Goal: Information Seeking & Learning: Find specific fact

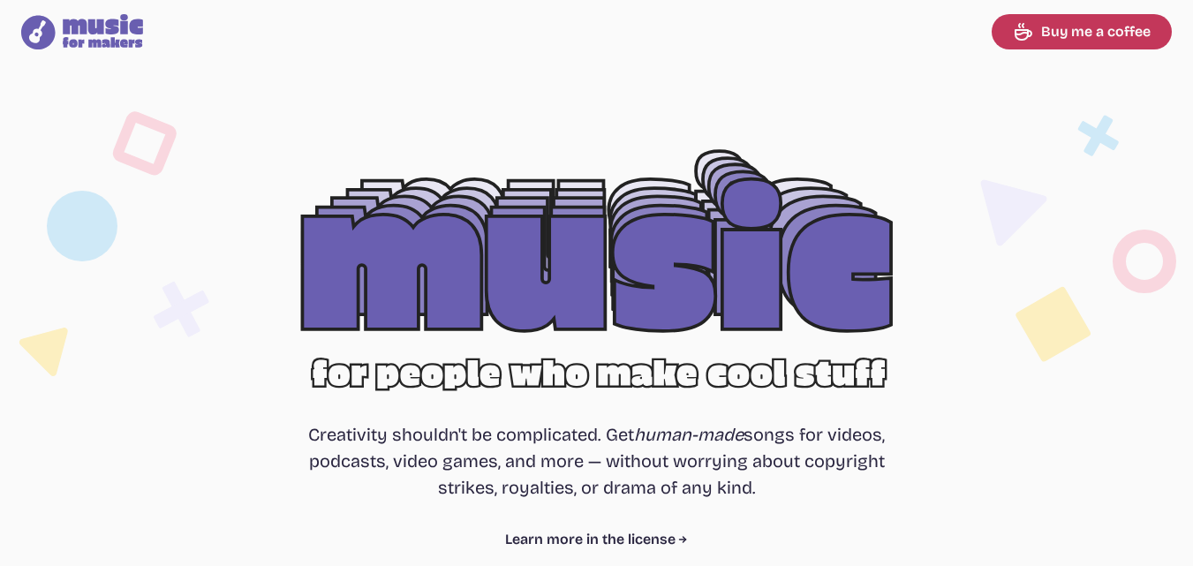
select select "most popular"
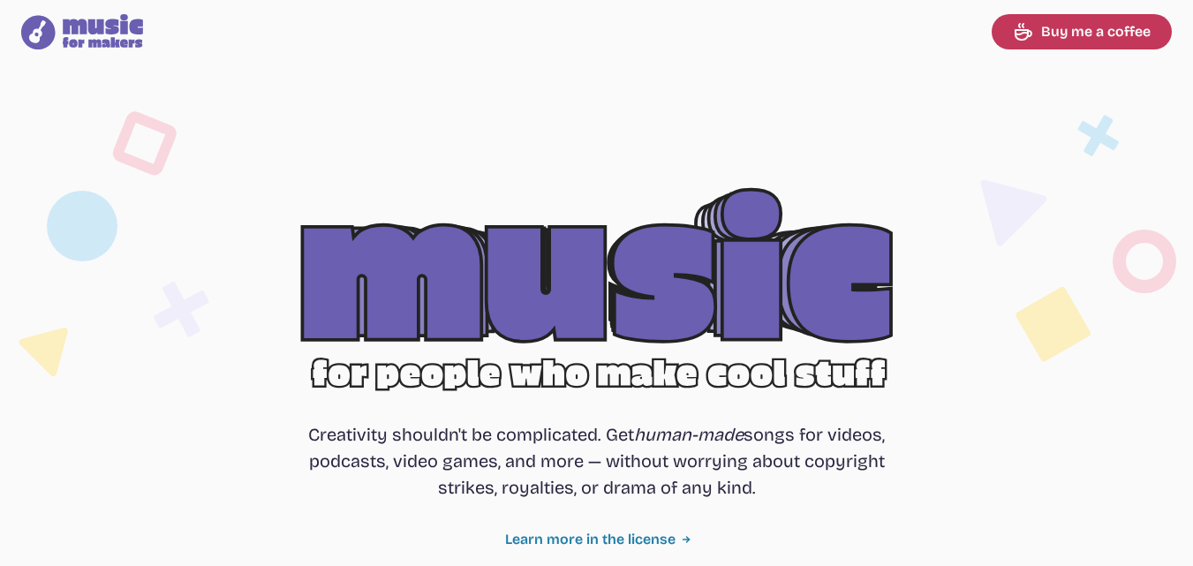
click at [596, 532] on link "Learn more in the license" at bounding box center [596, 539] width 183 height 21
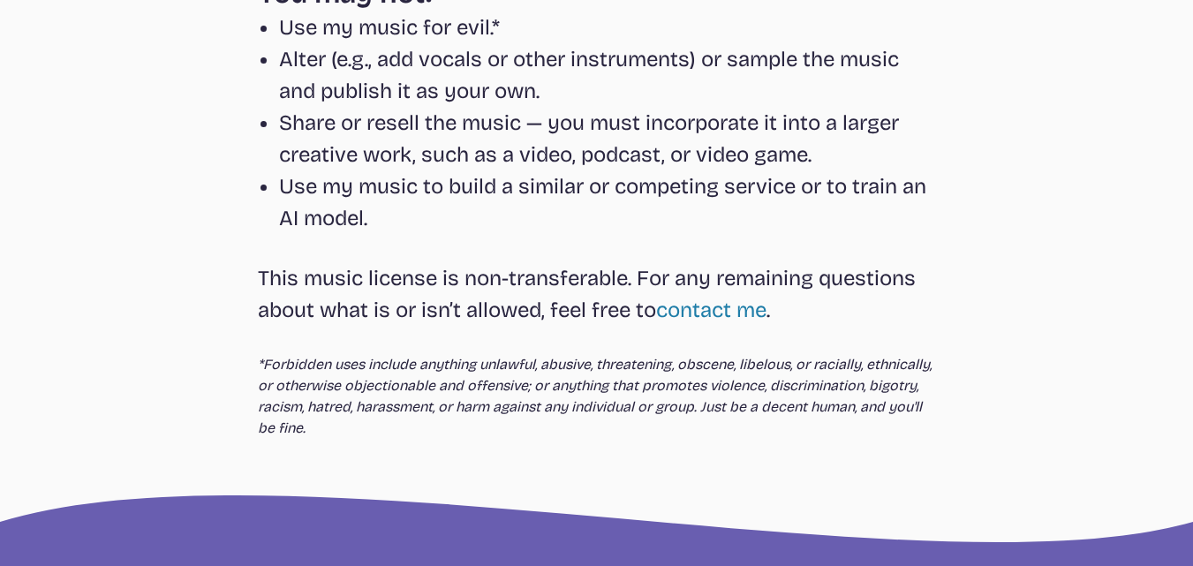
scroll to position [902, 0]
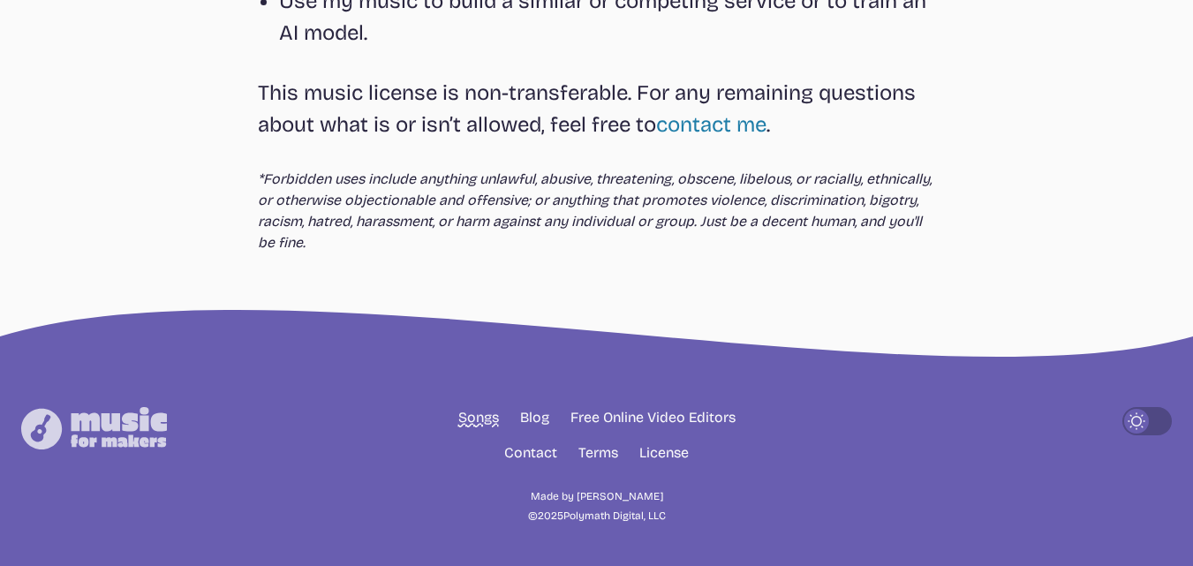
click at [466, 412] on link "Songs" at bounding box center [478, 417] width 41 height 21
select select "most popular"
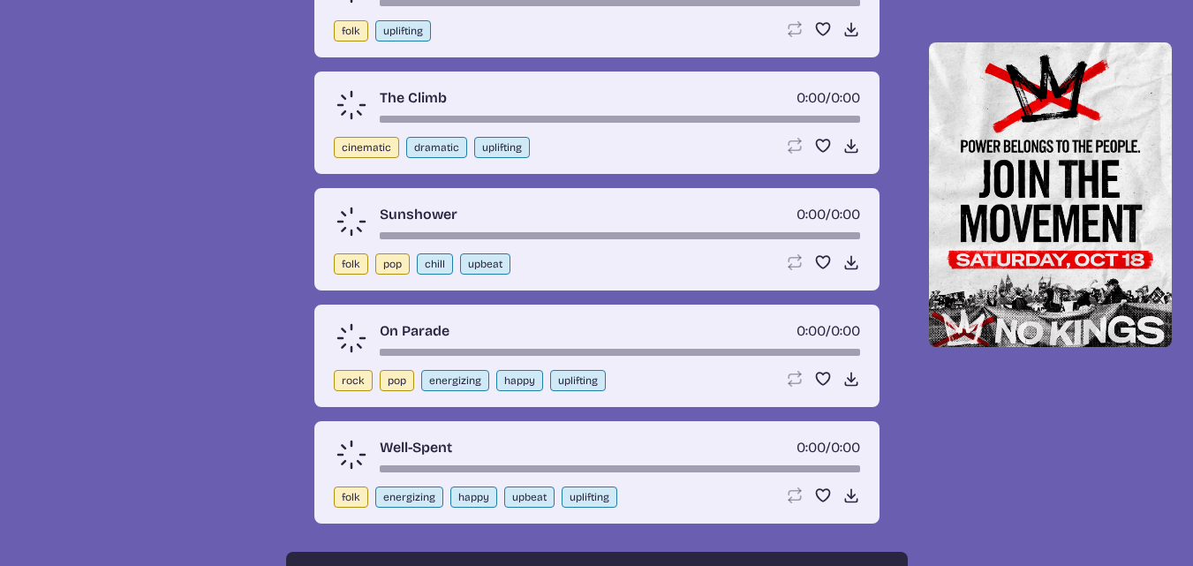
scroll to position [633, 0]
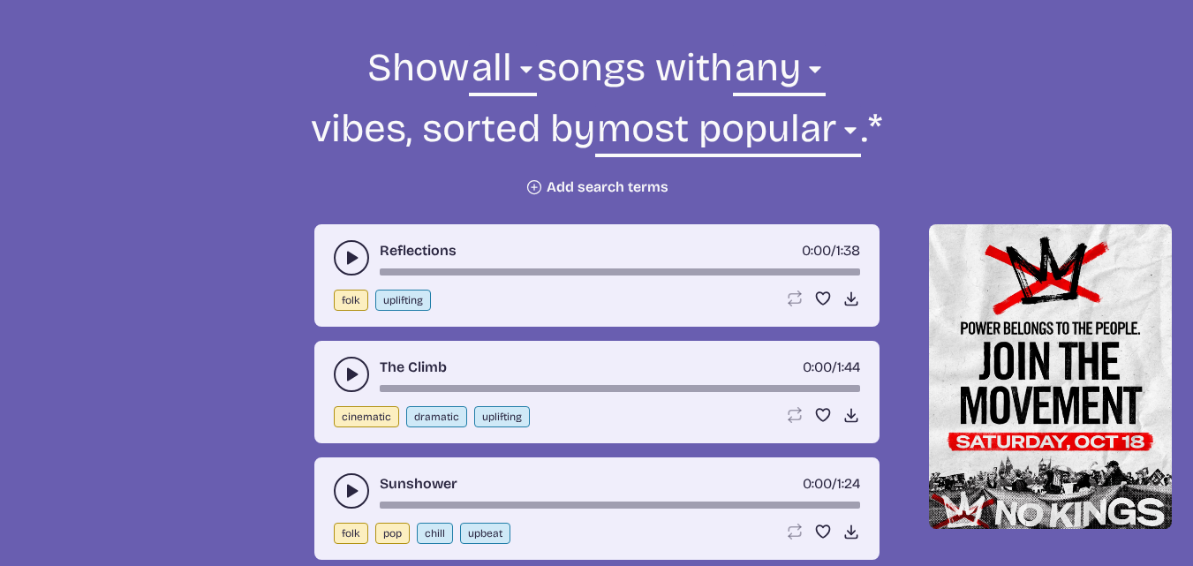
click at [600, 183] on button "Plus icon Add search terms" at bounding box center [596, 187] width 143 height 18
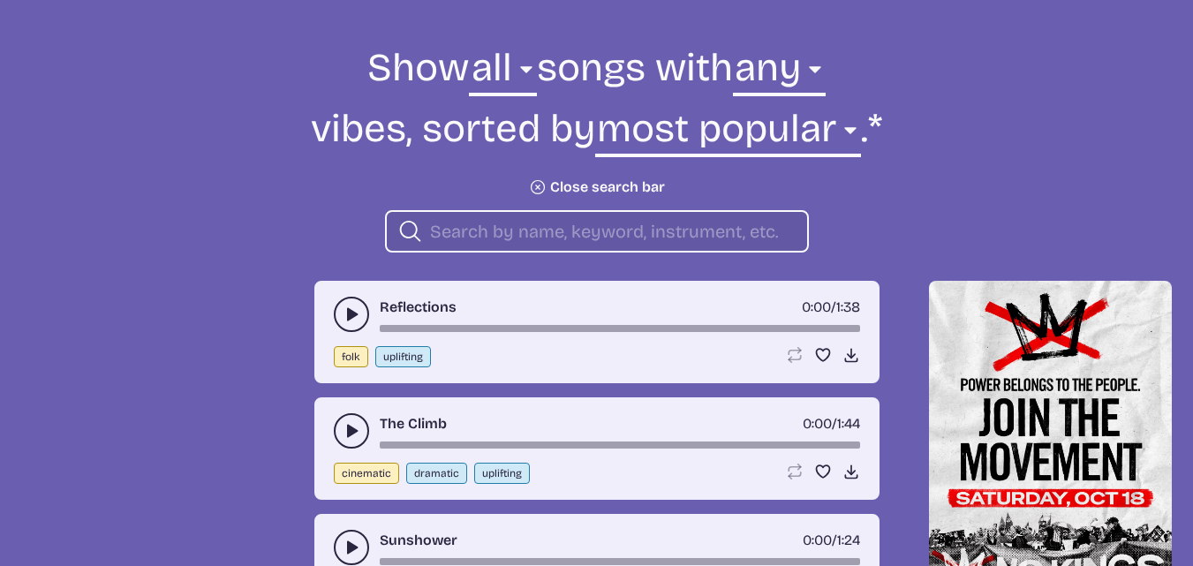
type input "l"
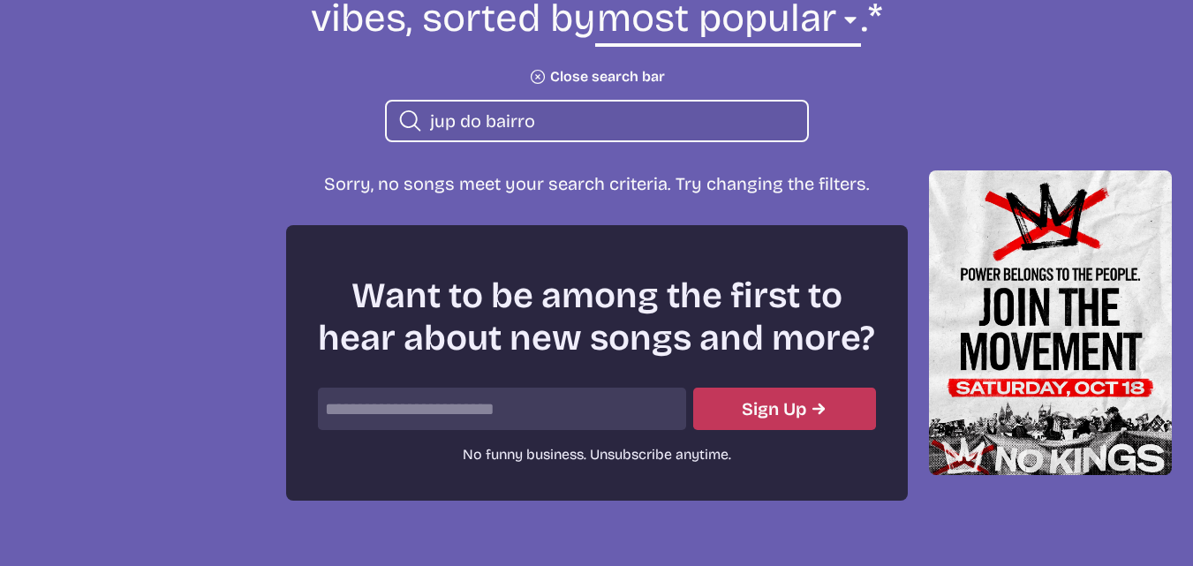
scroll to position [842, 0]
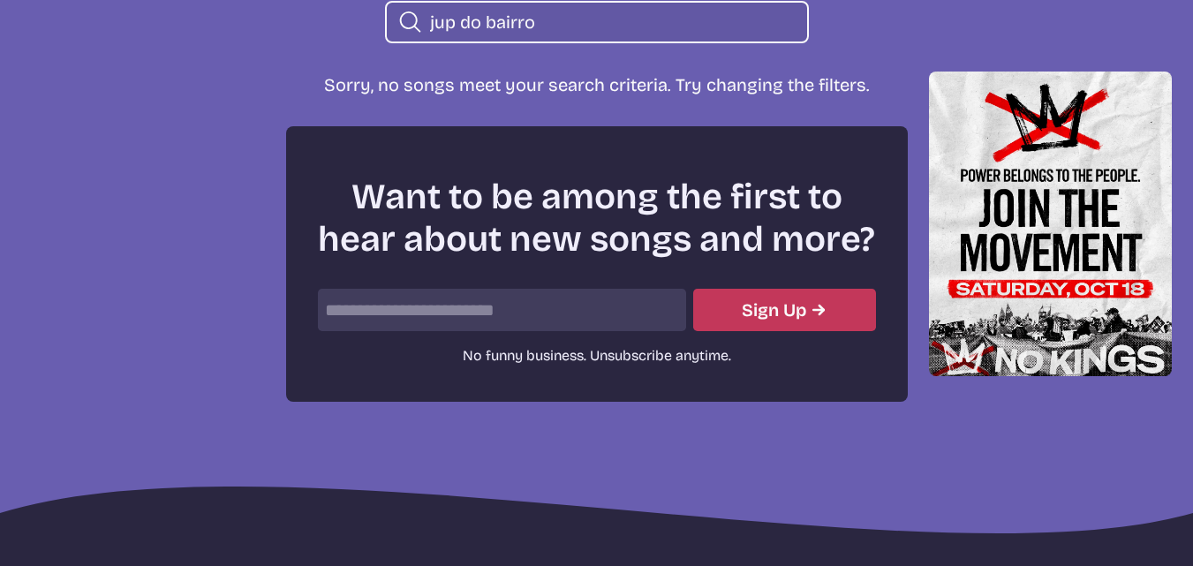
type input "jup do bairro"
